Goal: Task Accomplishment & Management: Manage account settings

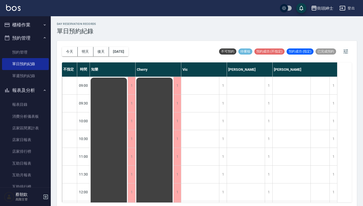
scroll to position [171, 0]
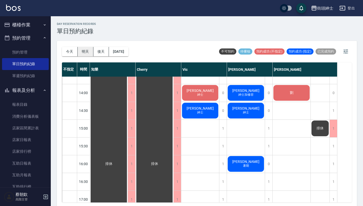
click at [86, 55] on button "明天" at bounding box center [86, 51] width 16 height 9
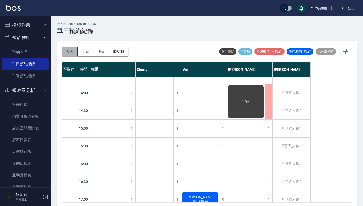
click at [67, 54] on button "今天" at bounding box center [70, 51] width 16 height 9
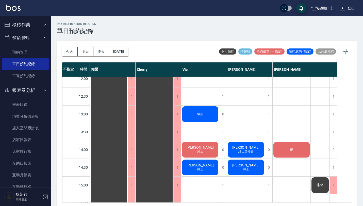
scroll to position [112, 0]
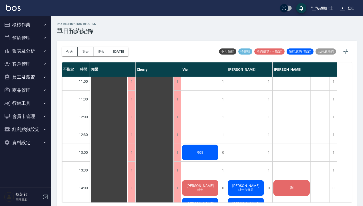
scroll to position [77, 0]
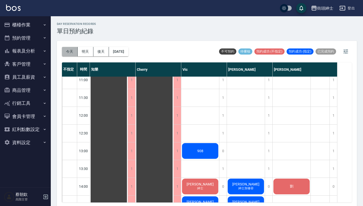
click at [72, 52] on button "今天" at bounding box center [70, 51] width 16 height 9
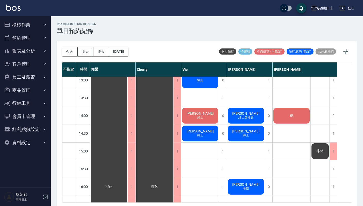
scroll to position [152, 0]
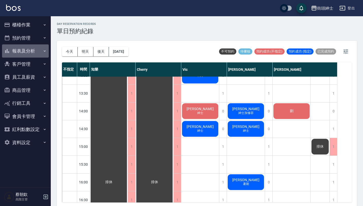
click at [24, 47] on button "報表及分析" at bounding box center [25, 50] width 47 height 13
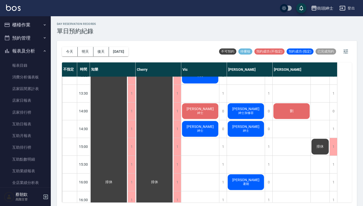
click at [35, 25] on button "櫃檯作業" at bounding box center [25, 24] width 47 height 13
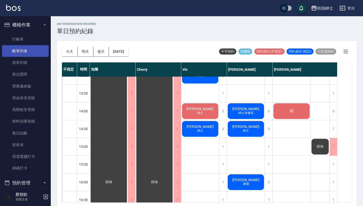
click at [34, 49] on link "帳單列表" at bounding box center [25, 51] width 47 height 12
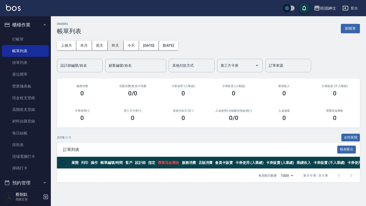
click at [116, 47] on button "昨天" at bounding box center [116, 45] width 16 height 9
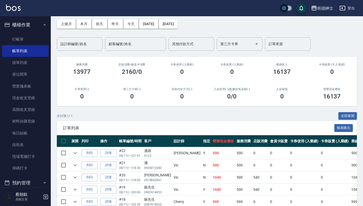
scroll to position [21, 0]
